Goal: Check status: Check status

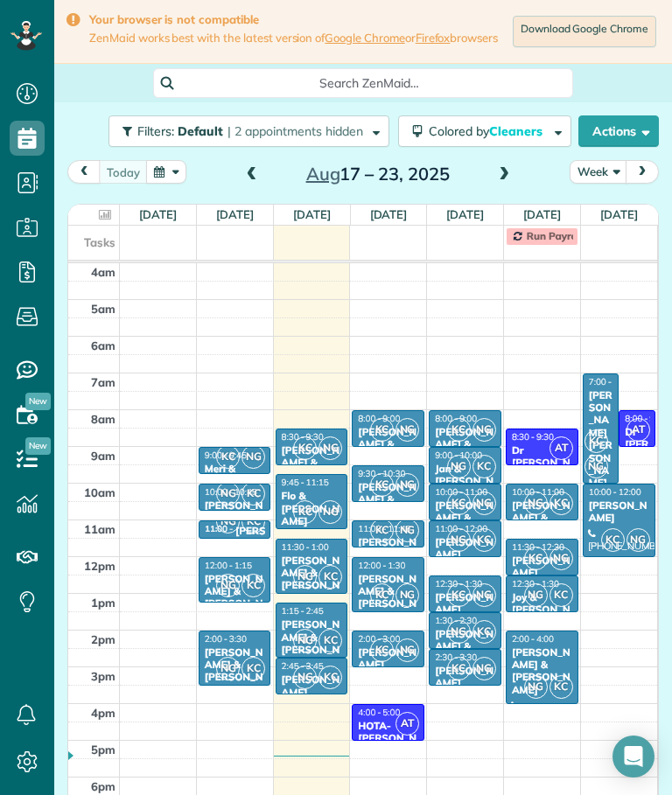
scroll to position [32, 0]
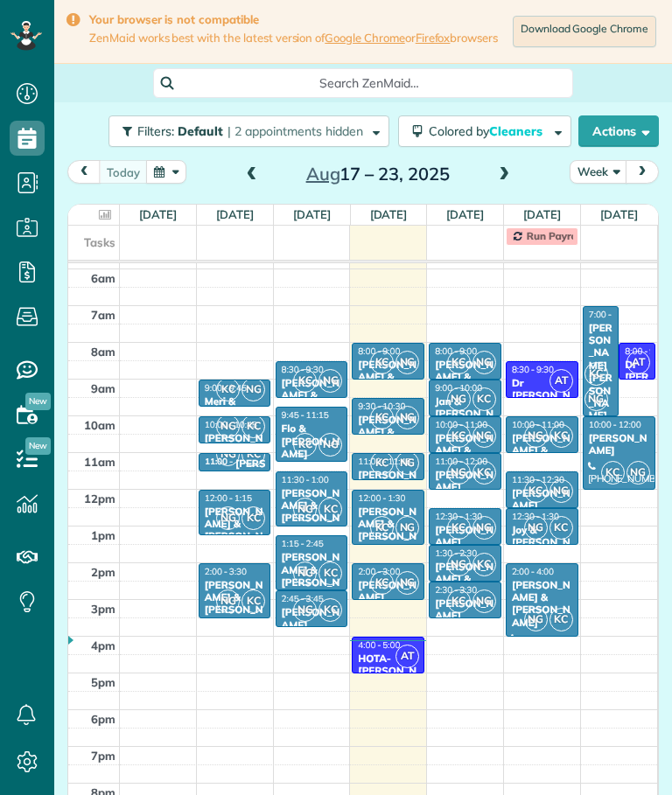
scroll to position [8, 8]
click at [605, 364] on div "[PERSON_NAME] [PERSON_NAME]" at bounding box center [601, 372] width 26 height 101
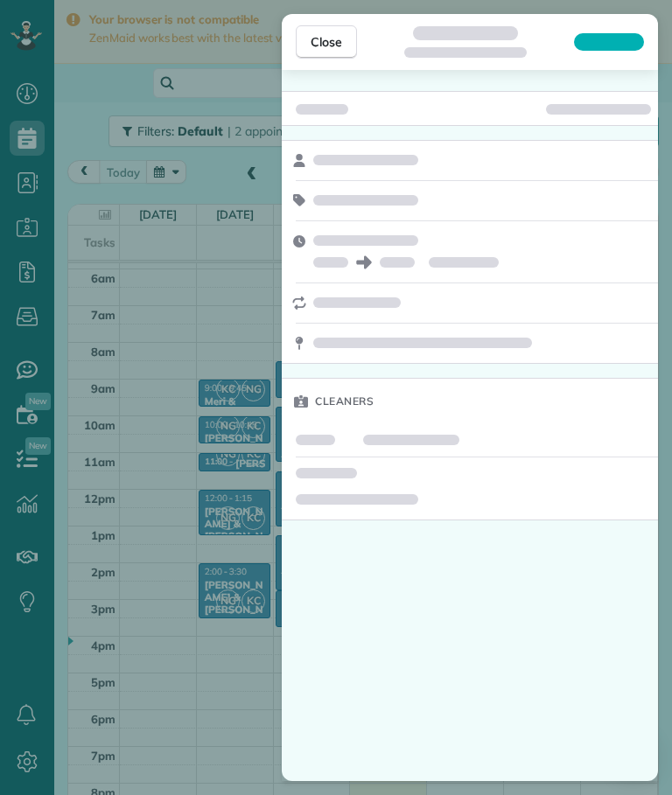
click at [335, 43] on span "Close" at bounding box center [325, 41] width 31 height 17
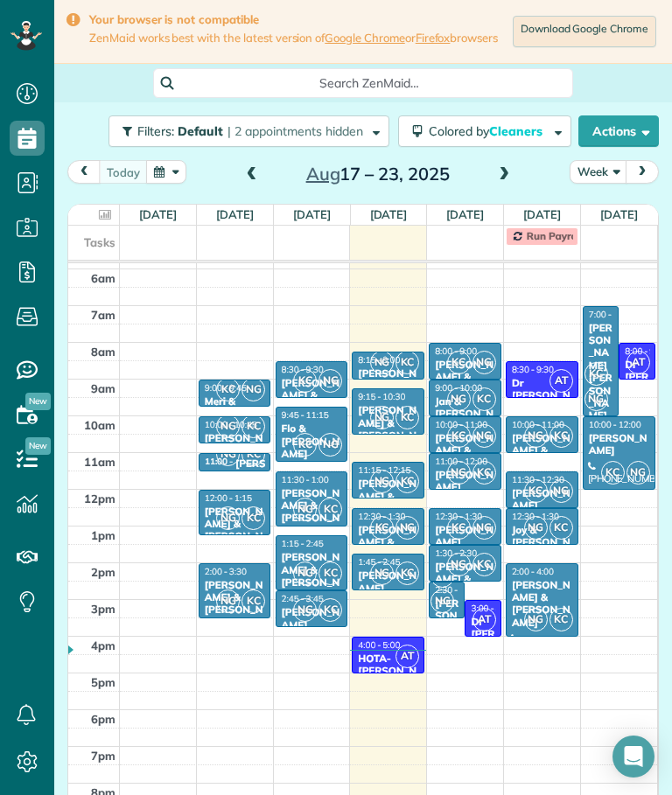
scroll to position [67, 0]
click at [98, 219] on div at bounding box center [94, 215] width 44 height 20
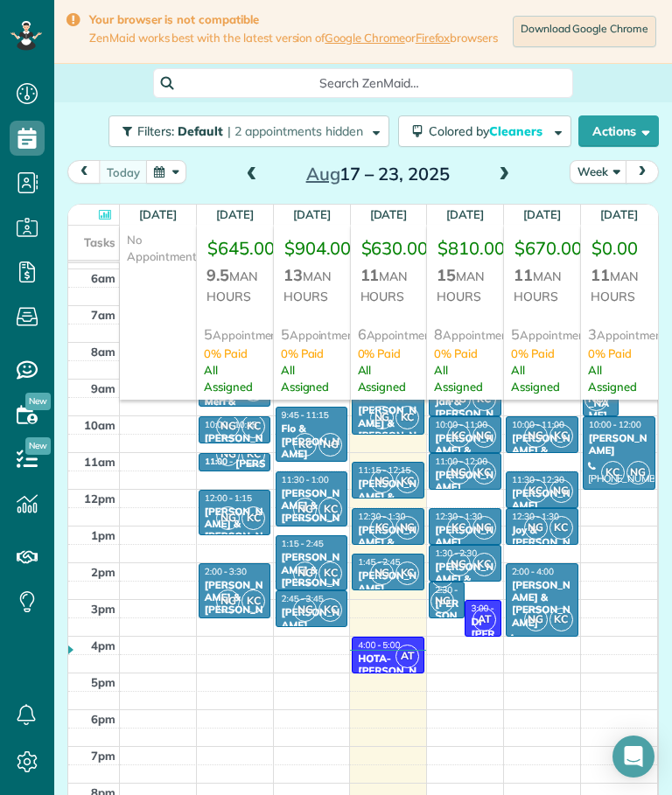
click at [102, 218] on icon at bounding box center [105, 214] width 12 height 11
